Goal: Check status: Check status

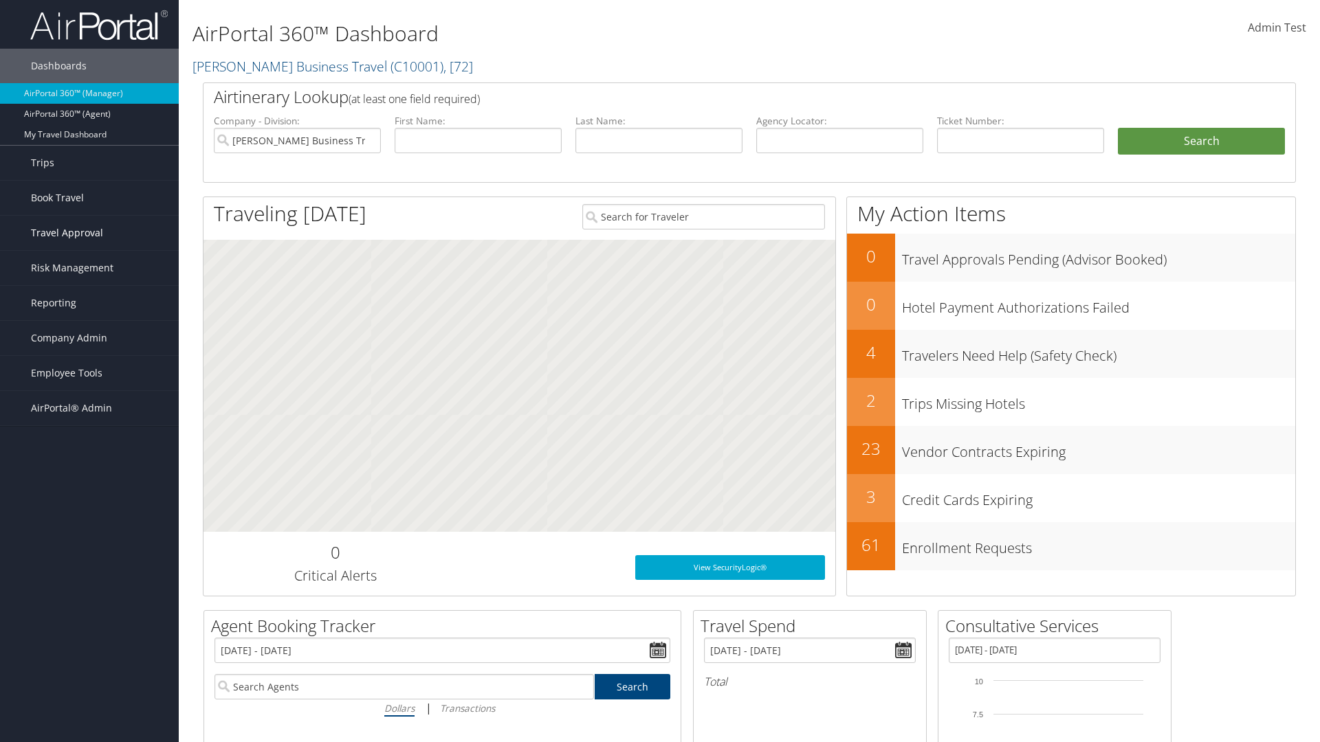
click at [89, 233] on span "Travel Approval" at bounding box center [67, 233] width 72 height 34
click at [89, 281] on link "Approved Trips" at bounding box center [89, 281] width 179 height 21
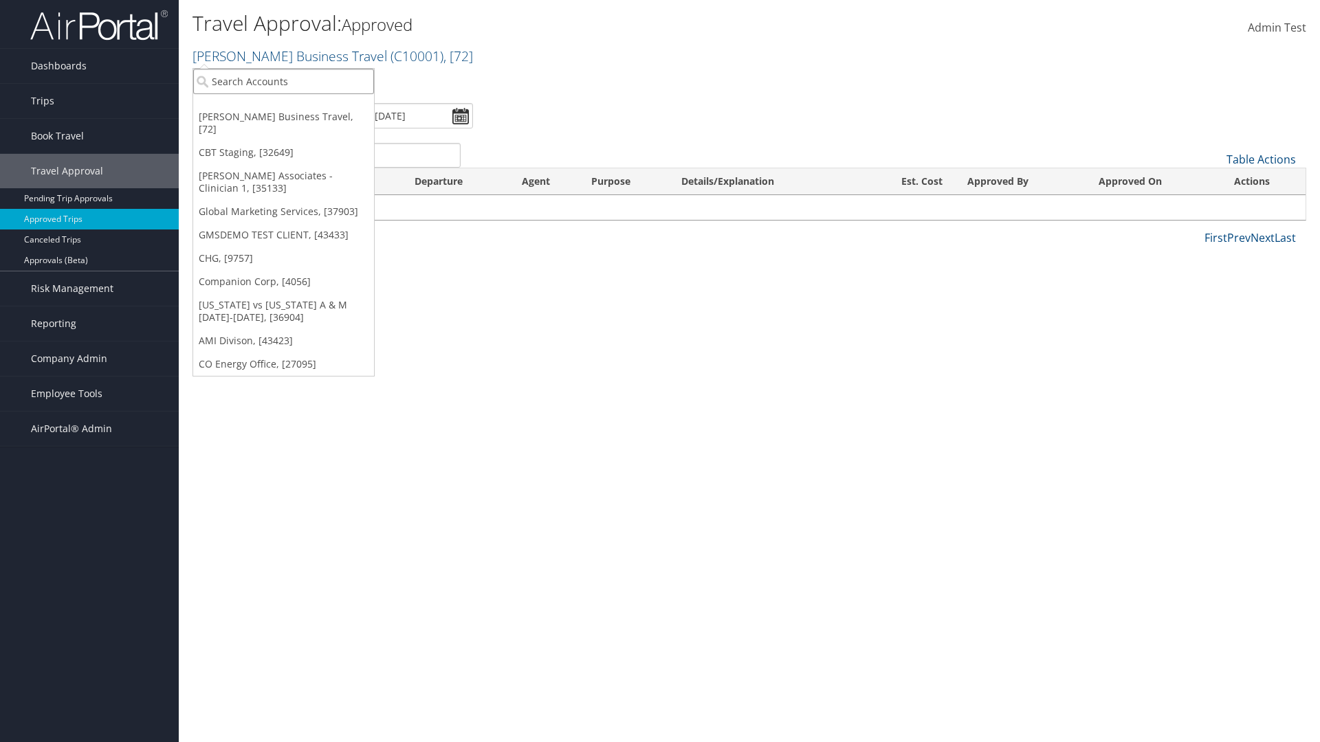
click at [283, 81] on input "search" at bounding box center [283, 81] width 181 height 25
type input "[PERSON_NAME] Business Travel"
click at [302, 119] on div "Account" at bounding box center [303, 119] width 234 height 12
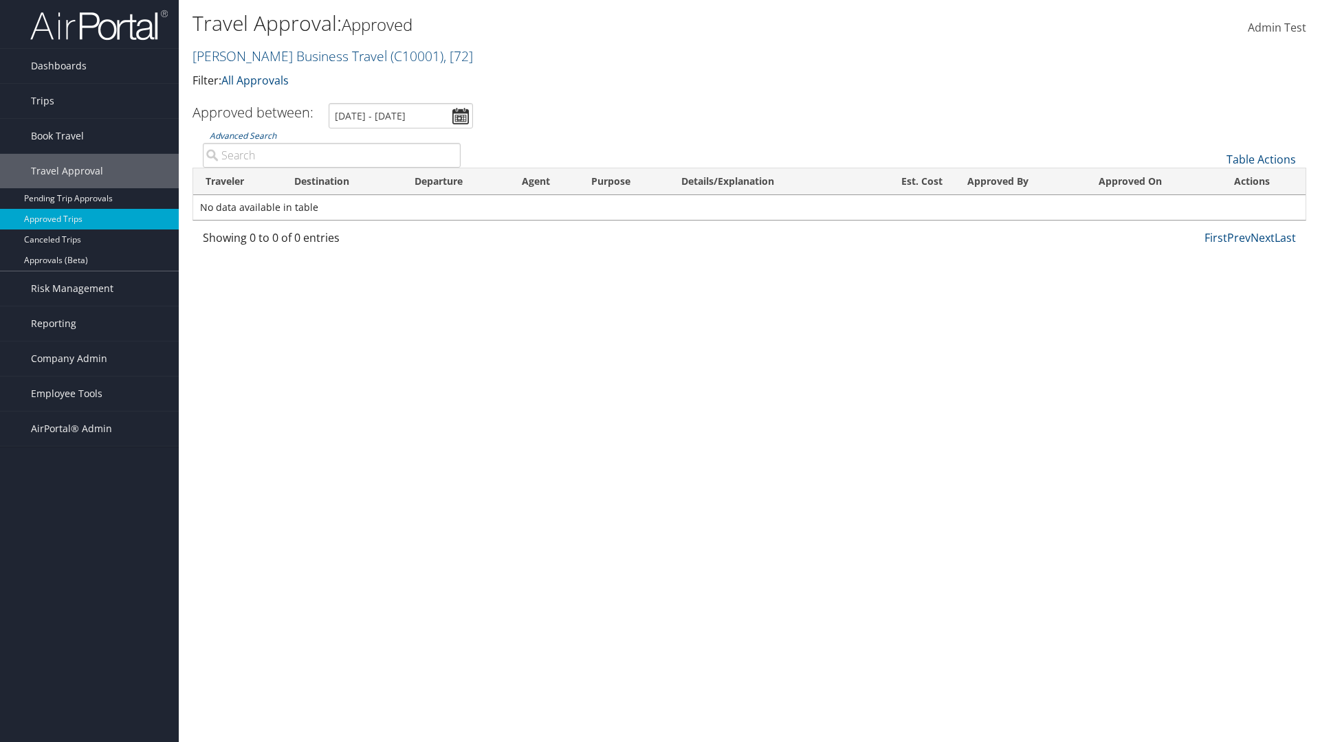
click at [331, 155] on input "Advanced Search" at bounding box center [332, 155] width 258 height 25
type input "Cameron"
